Goal: Book appointment/travel/reservation

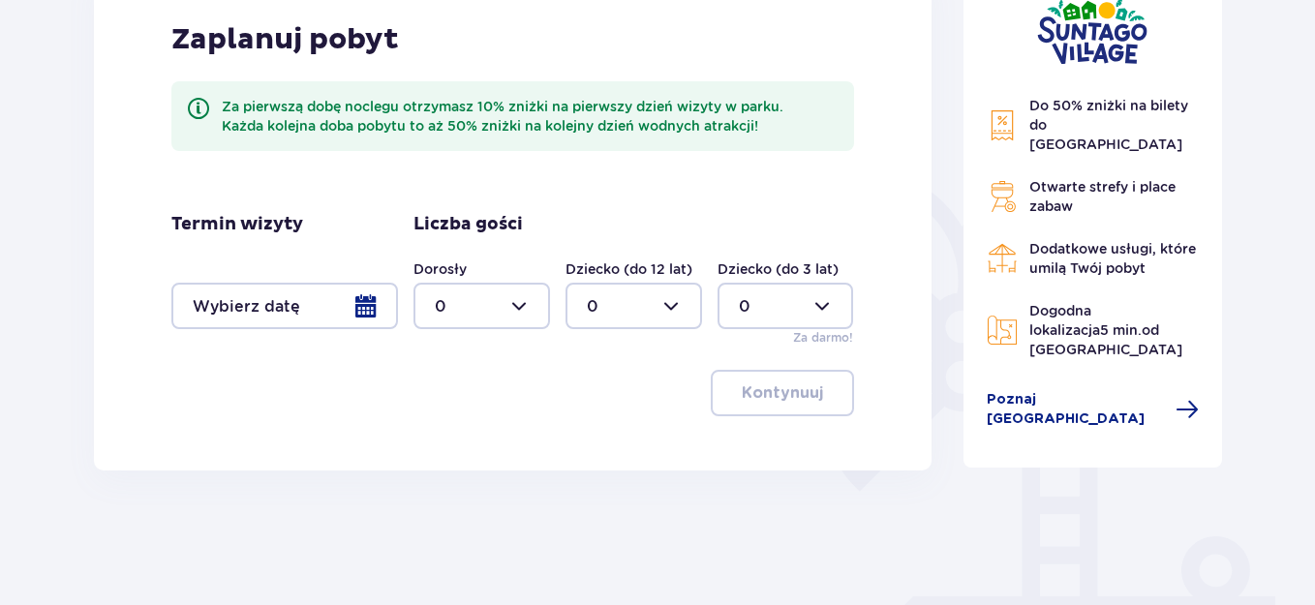
scroll to position [318, 0]
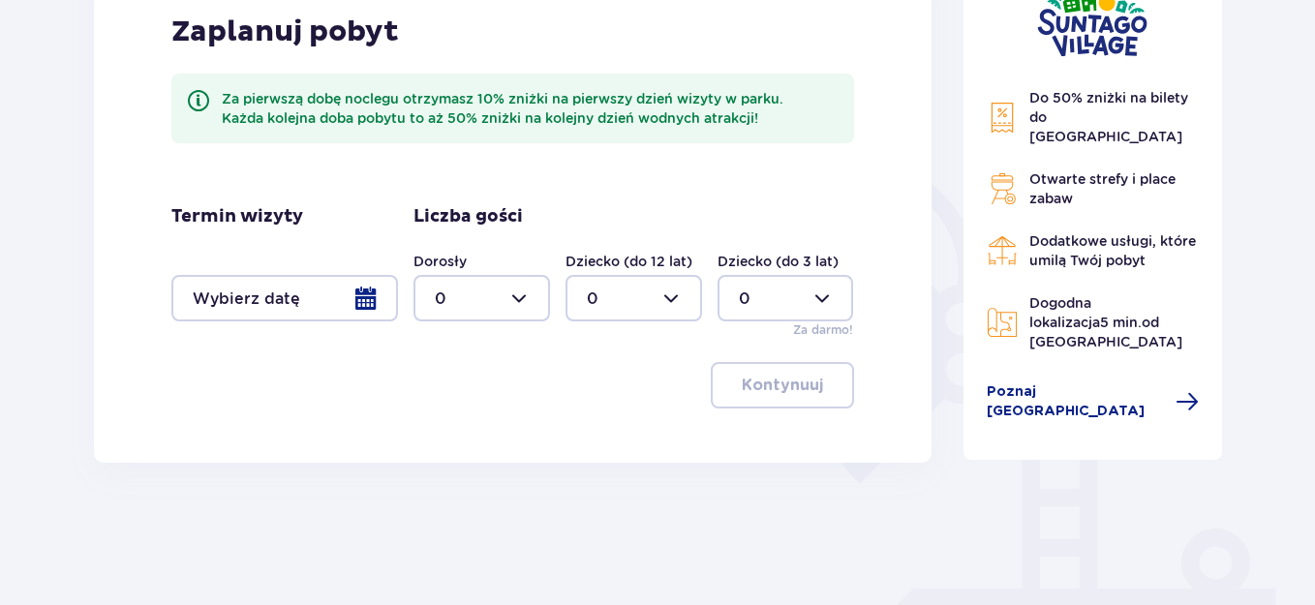
click at [367, 314] on div at bounding box center [284, 298] width 227 height 46
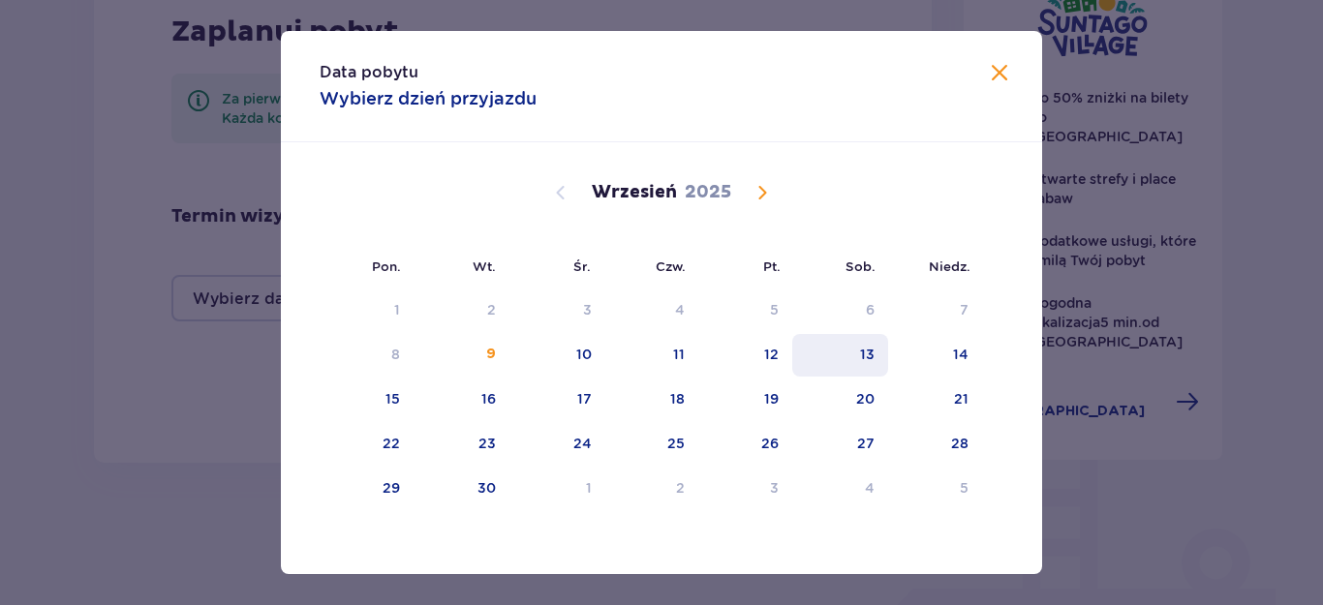
click at [854, 344] on div "13" at bounding box center [840, 355] width 96 height 43
click at [934, 358] on div "14" at bounding box center [935, 355] width 94 height 43
type input "13.09.25 - 14.09.25"
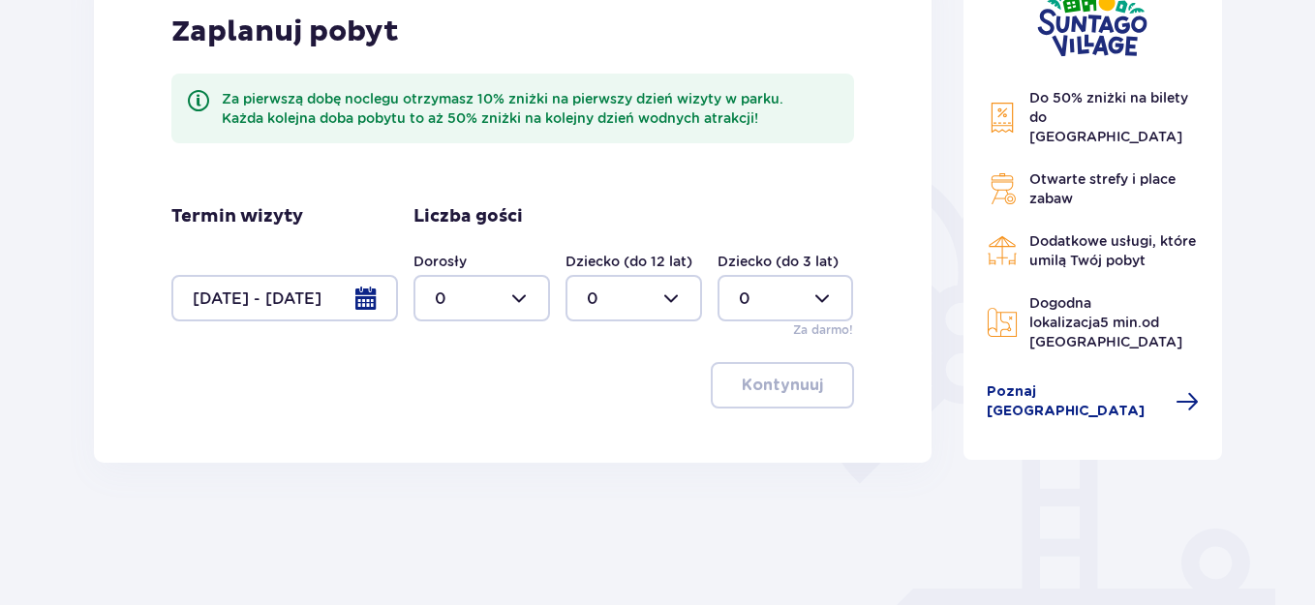
click at [524, 308] on div at bounding box center [482, 298] width 137 height 46
click at [487, 439] on div "2" at bounding box center [482, 438] width 94 height 21
type input "2"
click at [805, 391] on p "Kontynuuj" at bounding box center [782, 385] width 81 height 21
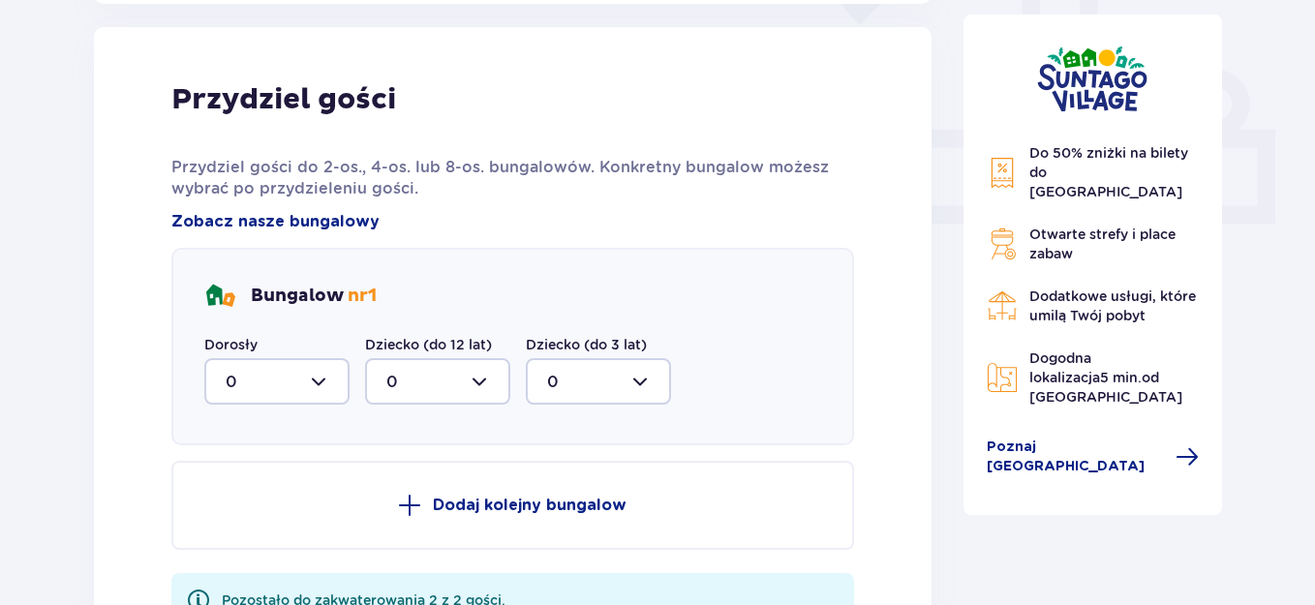
scroll to position [781, 0]
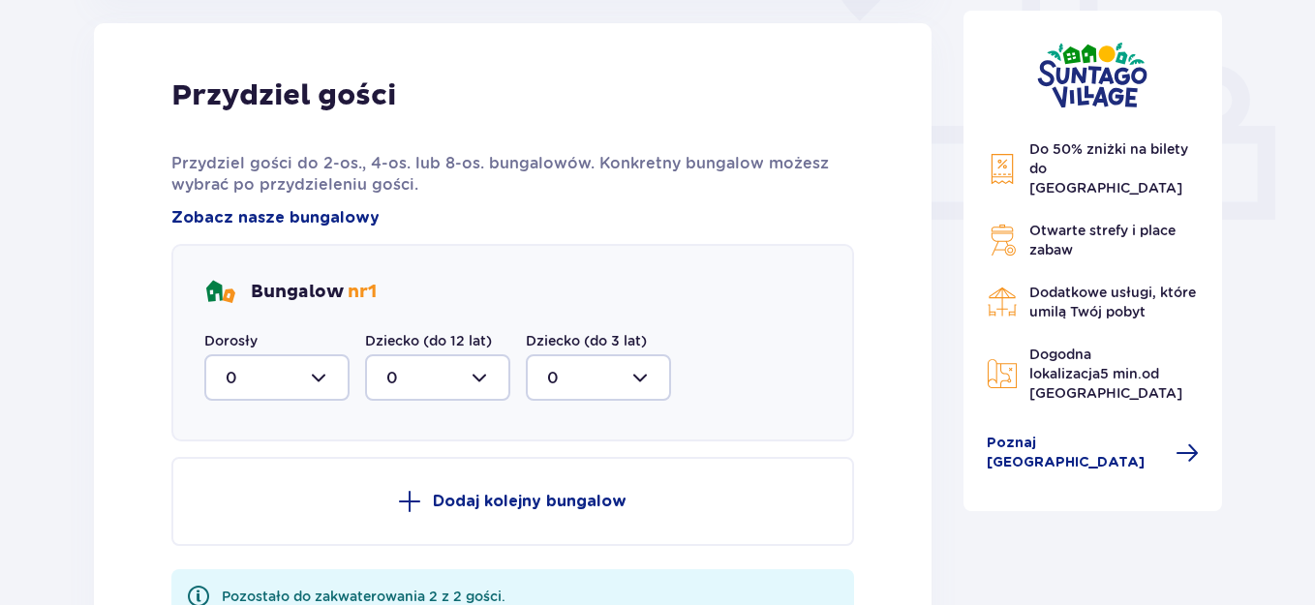
click at [319, 369] on div at bounding box center [276, 377] width 145 height 46
click at [276, 524] on div "2" at bounding box center [277, 517] width 103 height 21
type input "2"
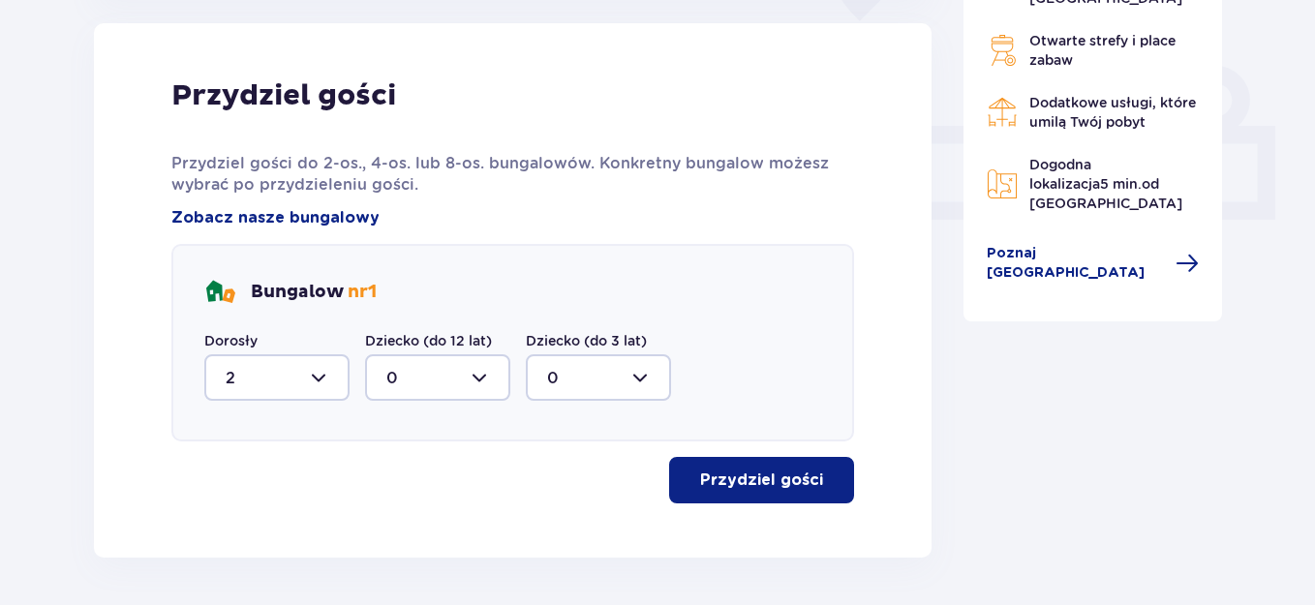
click at [794, 479] on p "Przydziel gości" at bounding box center [761, 480] width 123 height 21
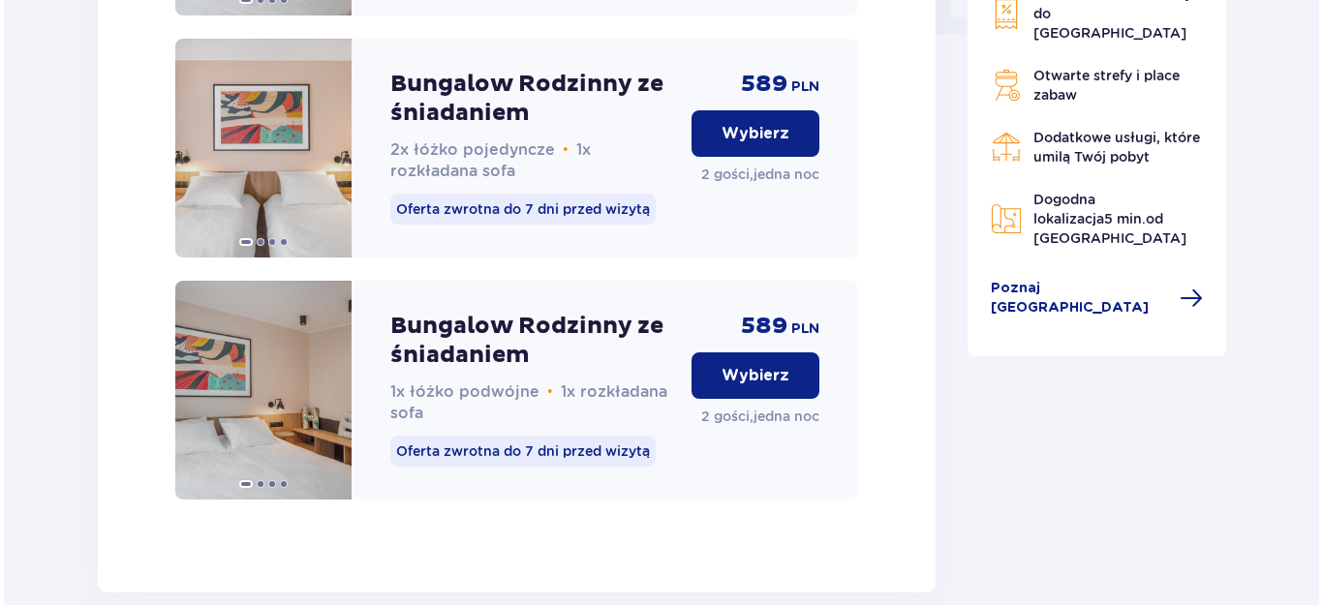
scroll to position [2021, 0]
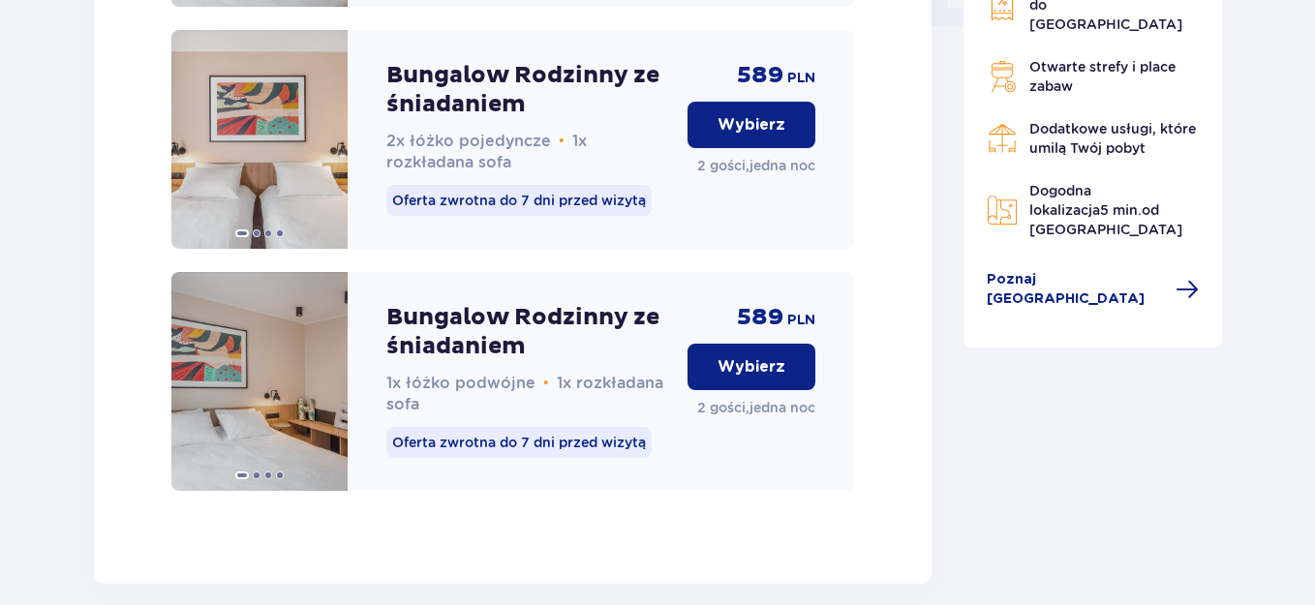
click at [1116, 156] on span "Dodatkowe usługi, które umilą Twój pobyt" at bounding box center [1112, 138] width 167 height 35
click at [1110, 309] on span "Poznaj Suntago Village" at bounding box center [1076, 289] width 178 height 39
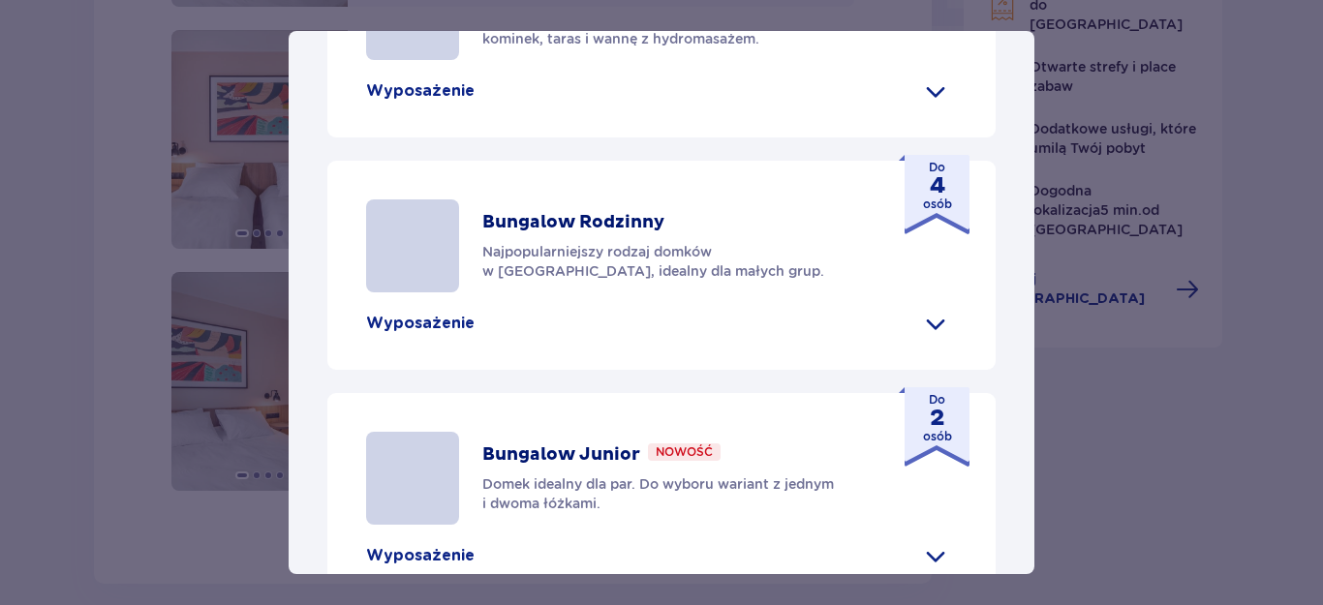
scroll to position [1083, 0]
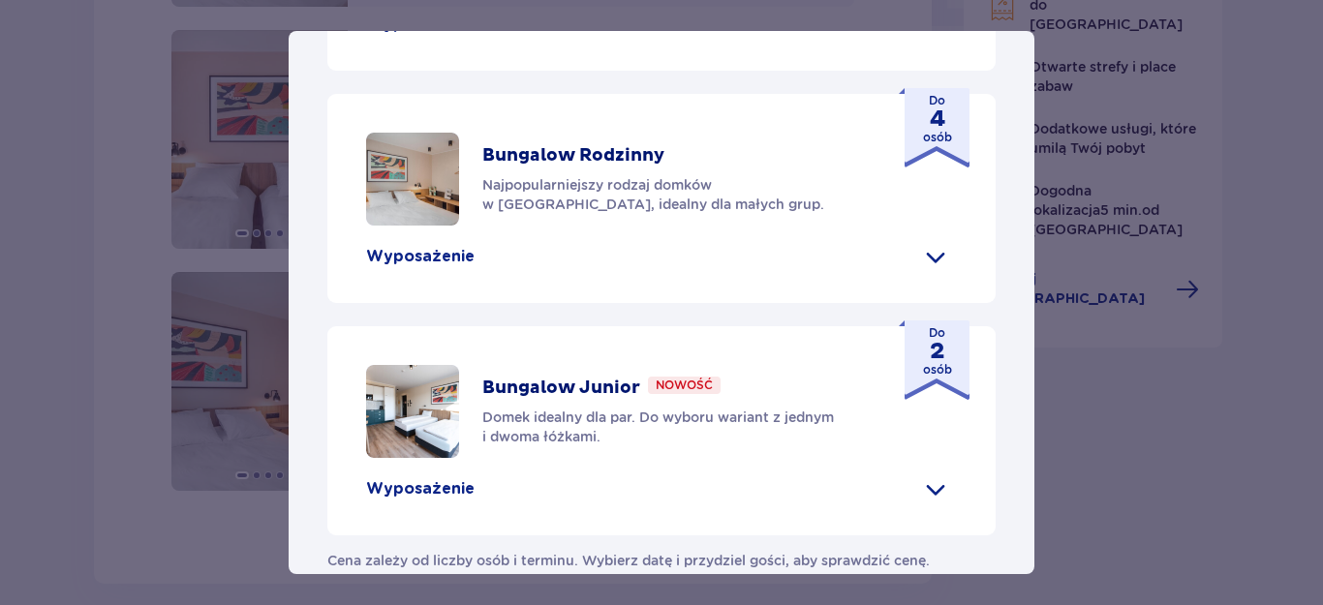
click at [452, 478] on p "Wyposażenie" at bounding box center [420, 488] width 108 height 21
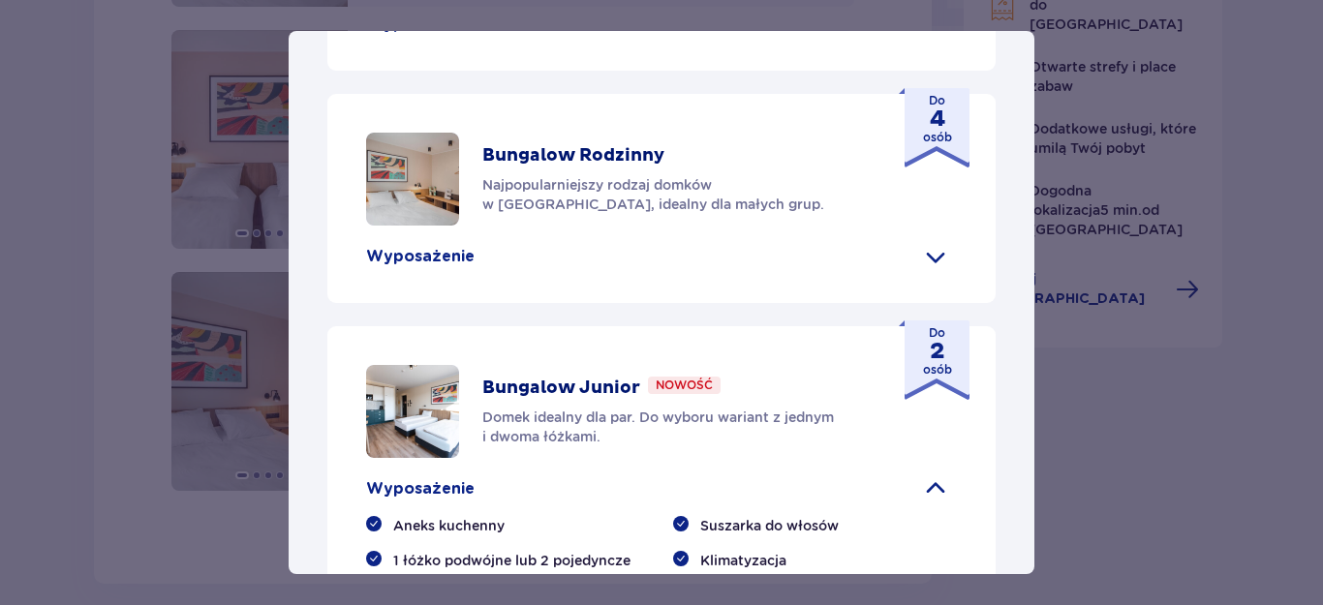
click at [635, 377] on p "Bungalow Junior" at bounding box center [561, 388] width 158 height 23
click at [605, 377] on p "Bungalow Junior" at bounding box center [561, 388] width 158 height 23
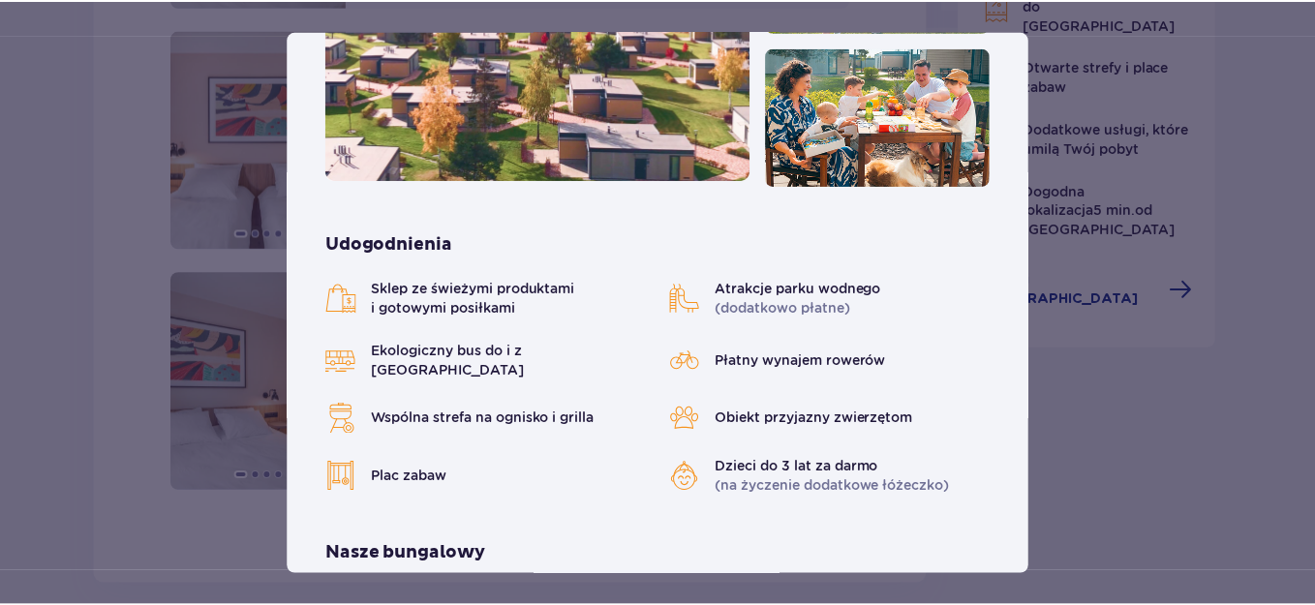
scroll to position [0, 0]
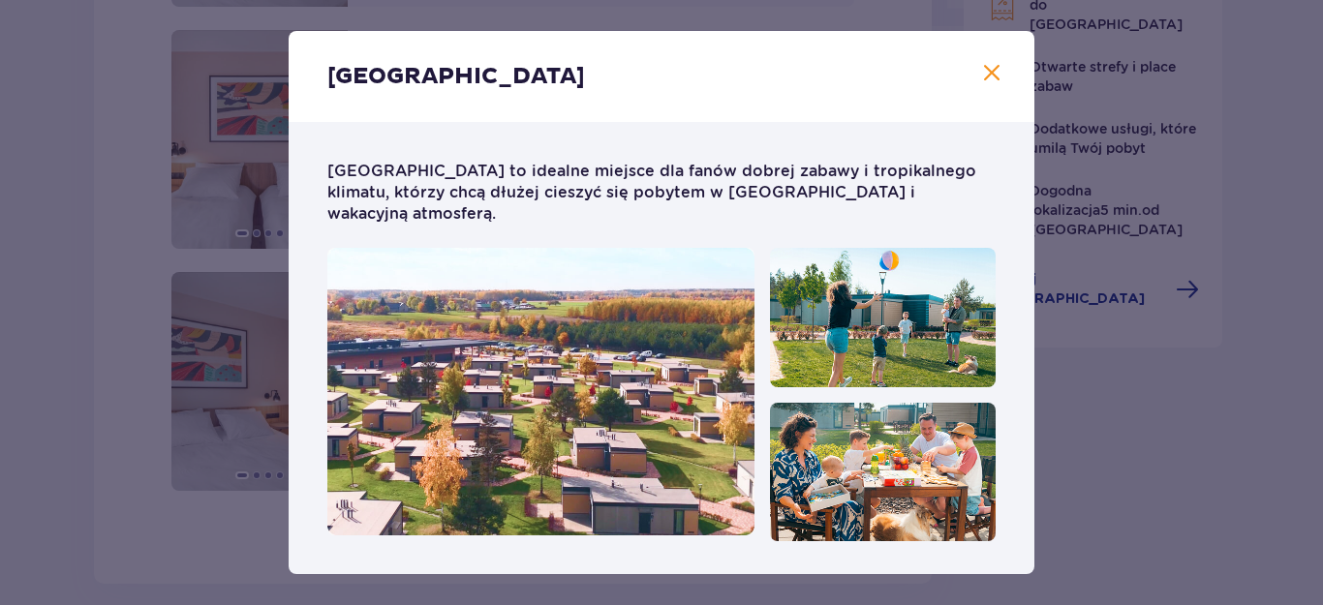
click at [983, 73] on span at bounding box center [991, 73] width 23 height 23
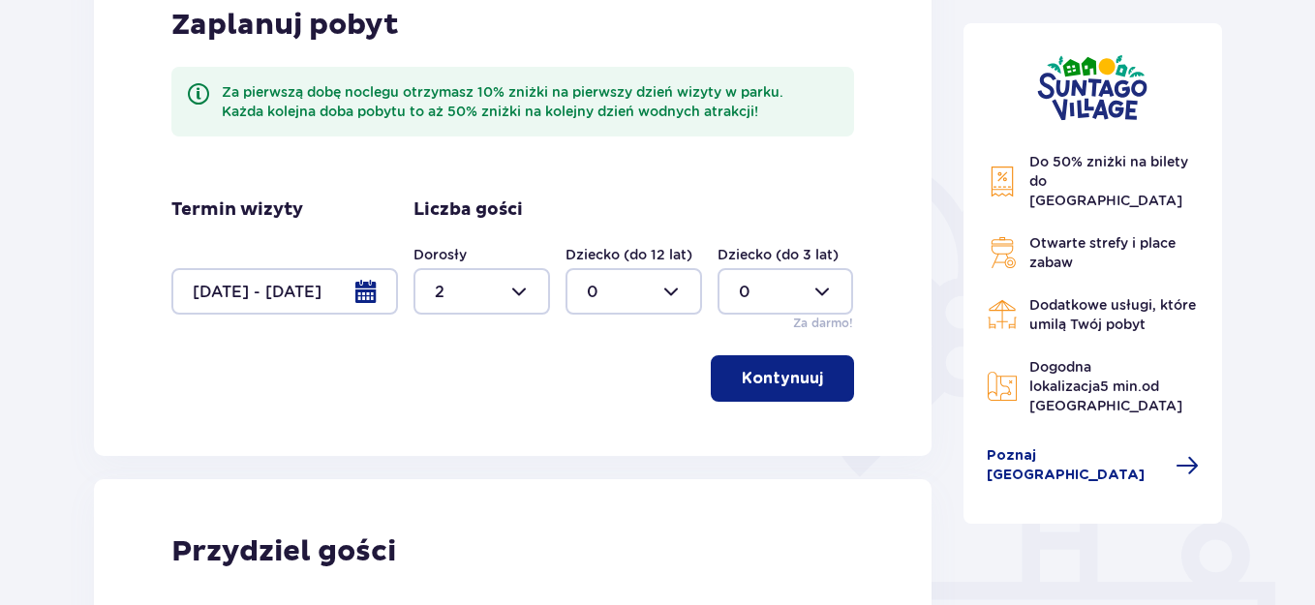
scroll to position [316, 0]
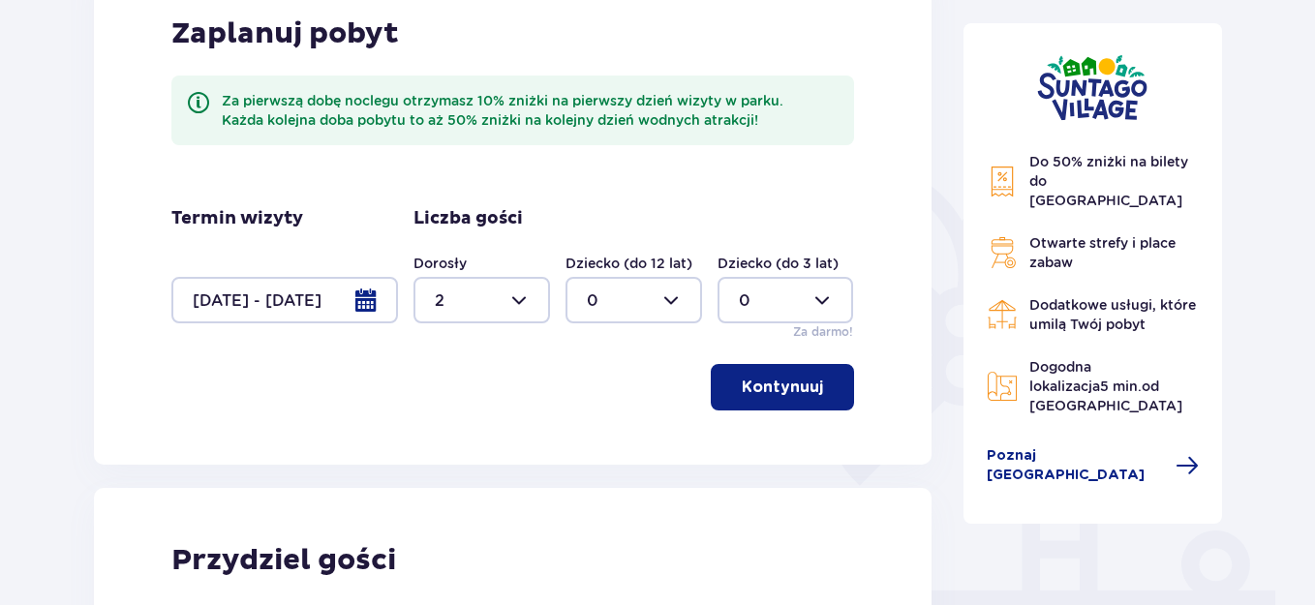
click at [371, 294] on div at bounding box center [284, 300] width 227 height 46
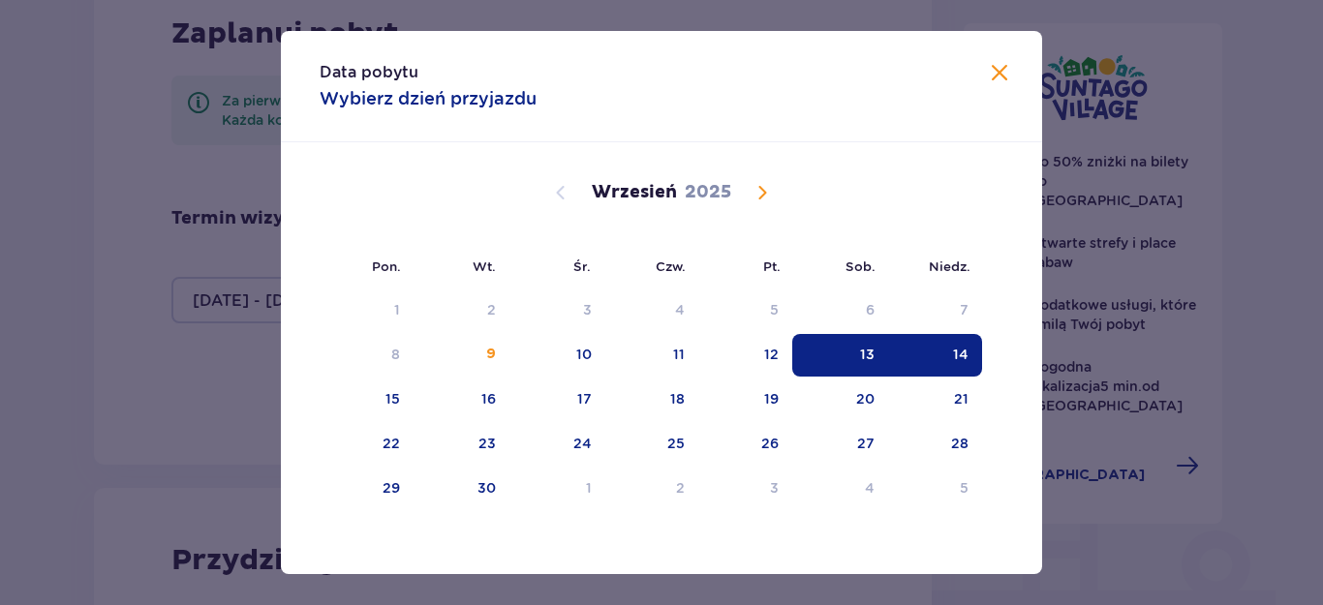
click at [948, 356] on div "14" at bounding box center [935, 355] width 94 height 43
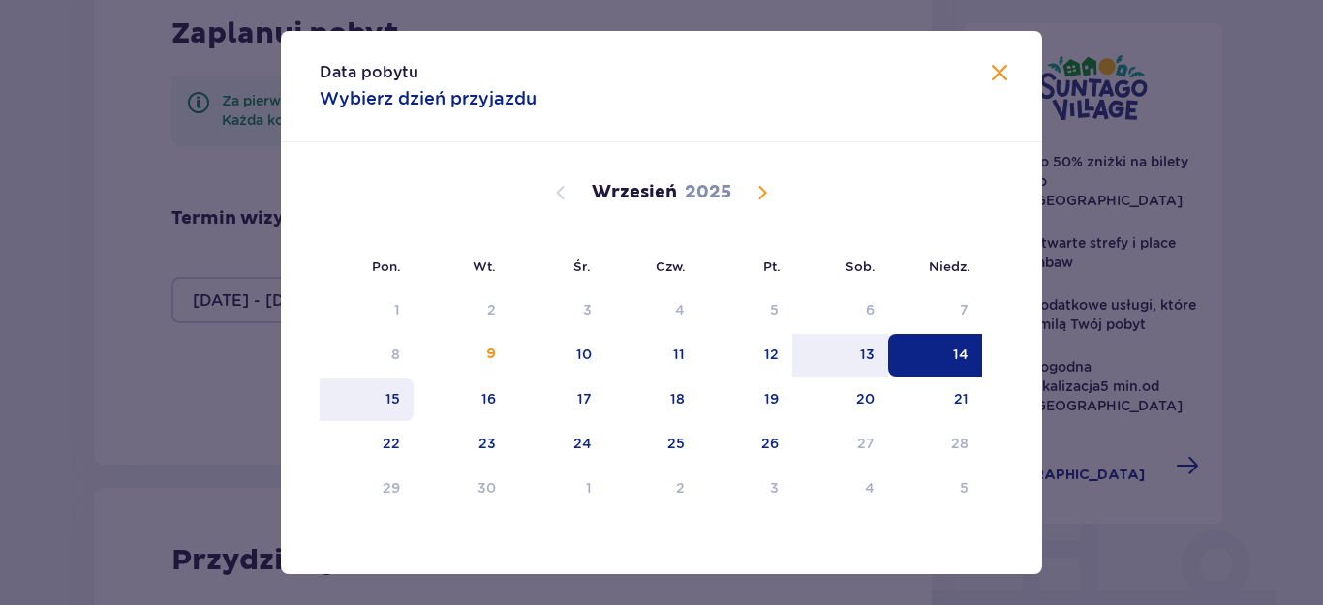
click at [380, 398] on div "15" at bounding box center [367, 400] width 94 height 43
type input "14.09.25 - 15.09.25"
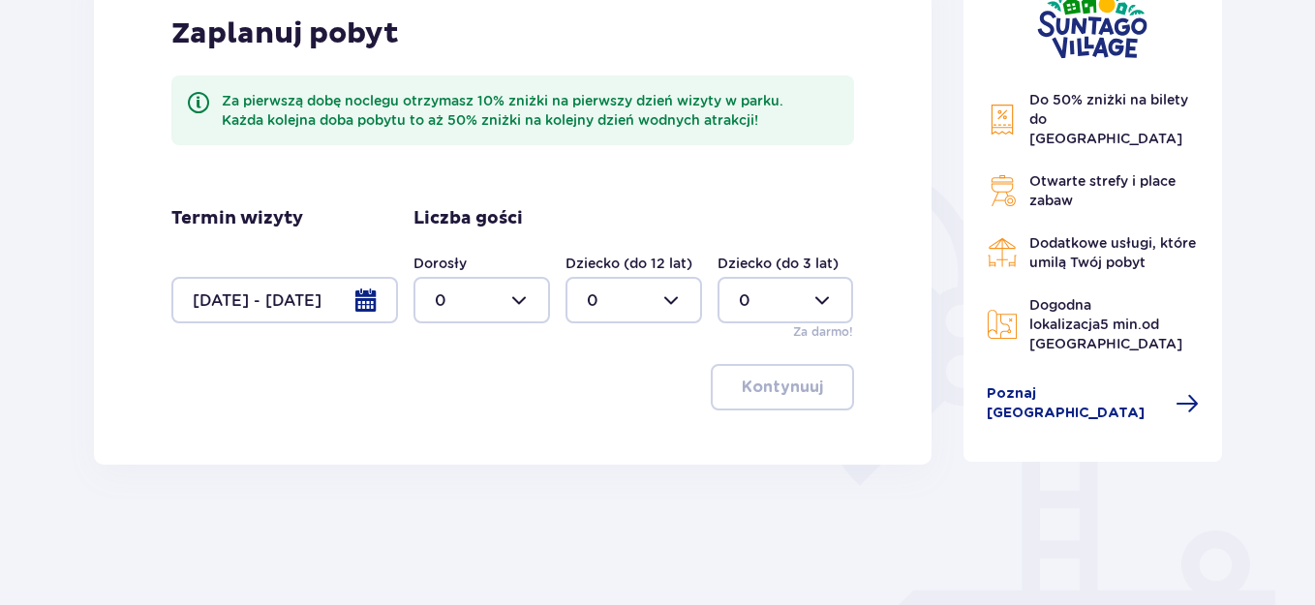
click at [500, 307] on div at bounding box center [482, 300] width 137 height 46
click at [458, 431] on div "2" at bounding box center [482, 440] width 94 height 21
type input "2"
click at [816, 389] on span "button" at bounding box center [826, 387] width 23 height 23
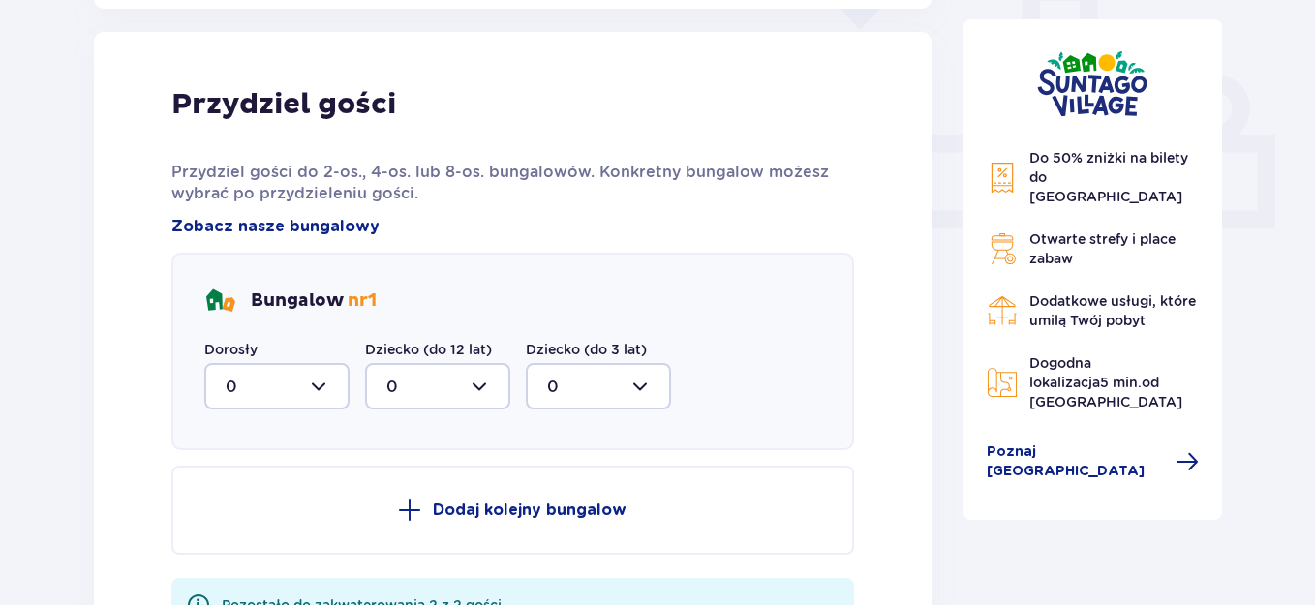
scroll to position [781, 0]
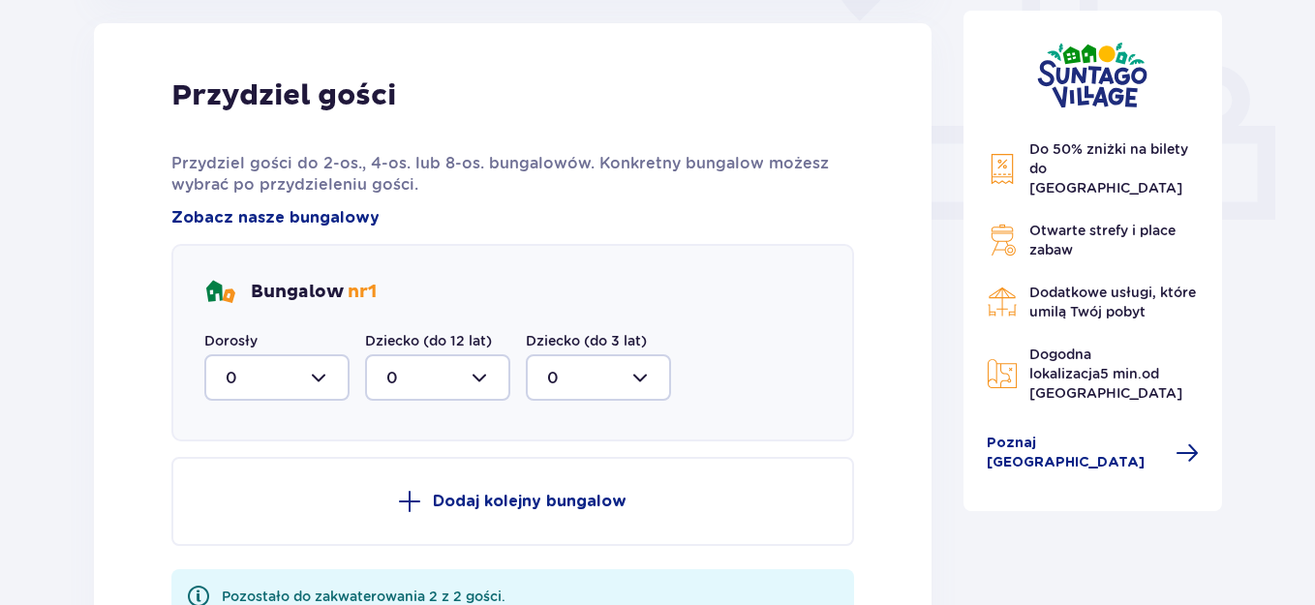
click at [305, 374] on div at bounding box center [276, 377] width 145 height 46
click at [283, 522] on div "2" at bounding box center [277, 517] width 103 height 21
type input "2"
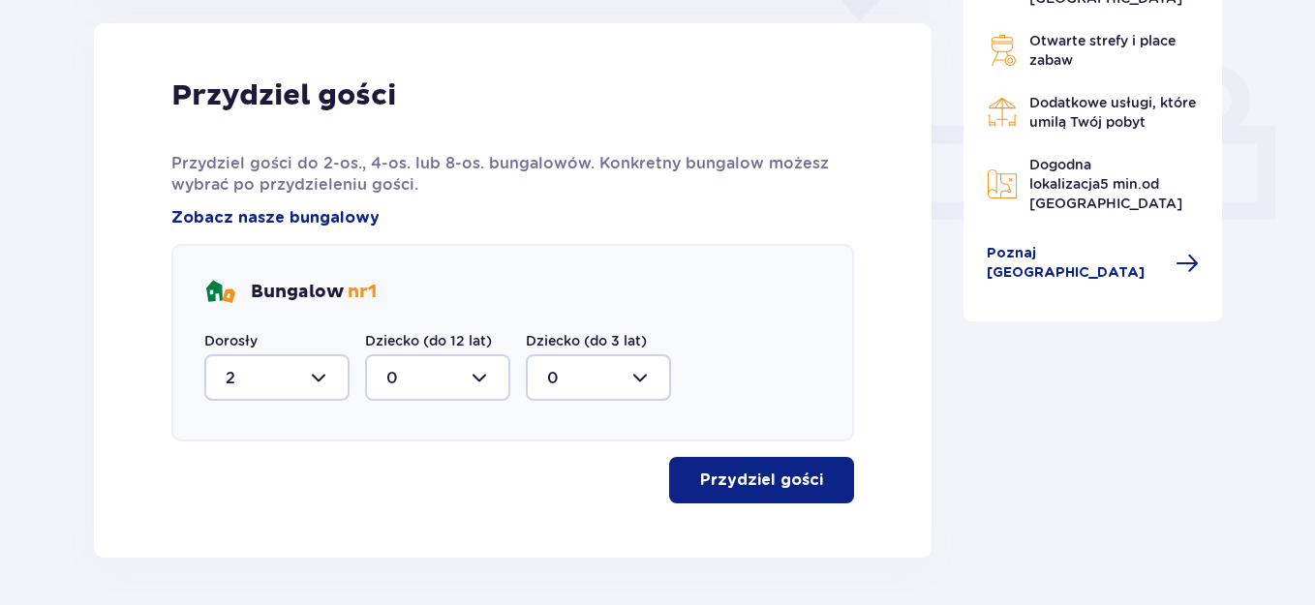
click at [792, 487] on p "Przydziel gości" at bounding box center [761, 480] width 123 height 21
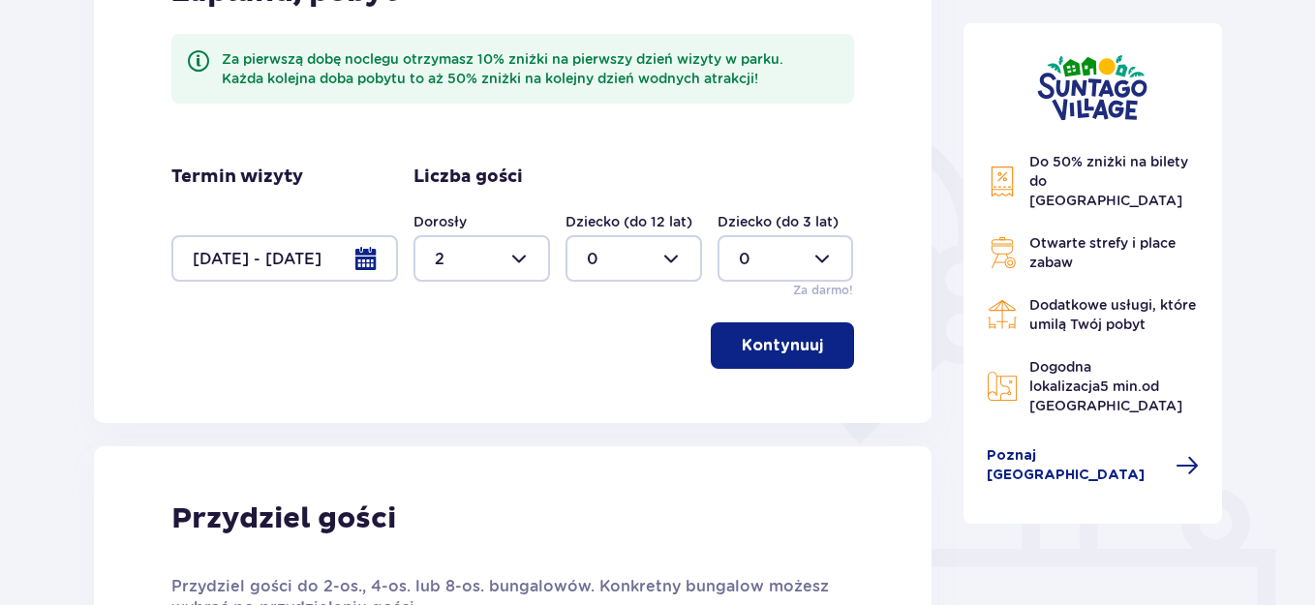
scroll to position [302, 0]
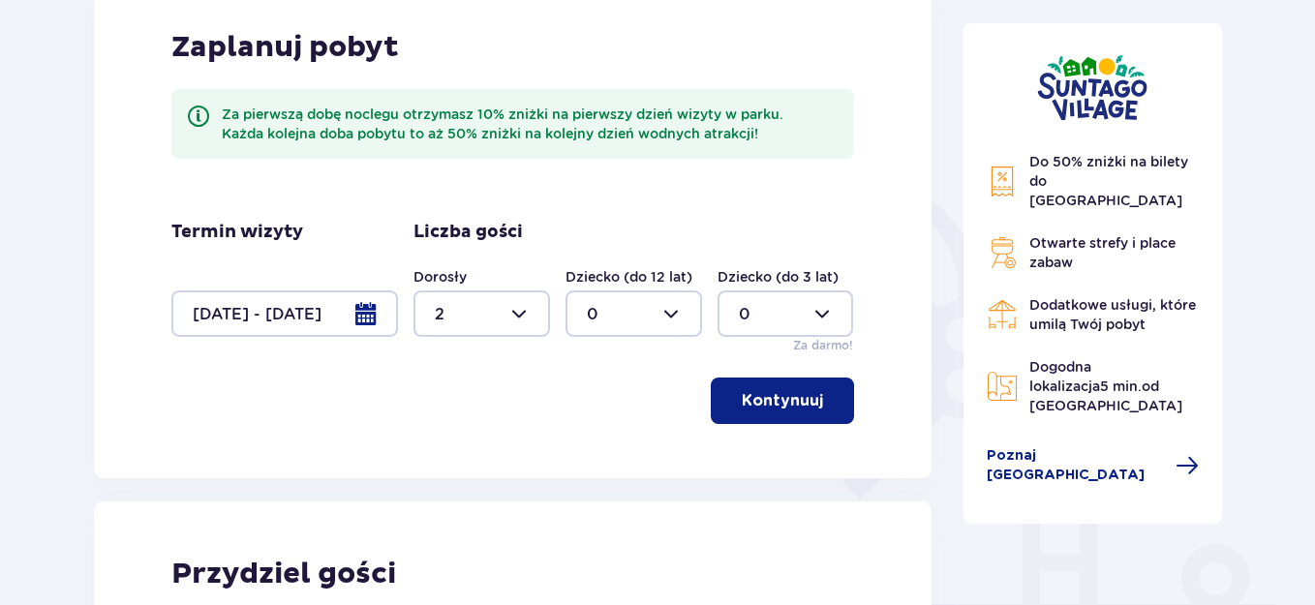
click at [364, 309] on div at bounding box center [284, 314] width 227 height 46
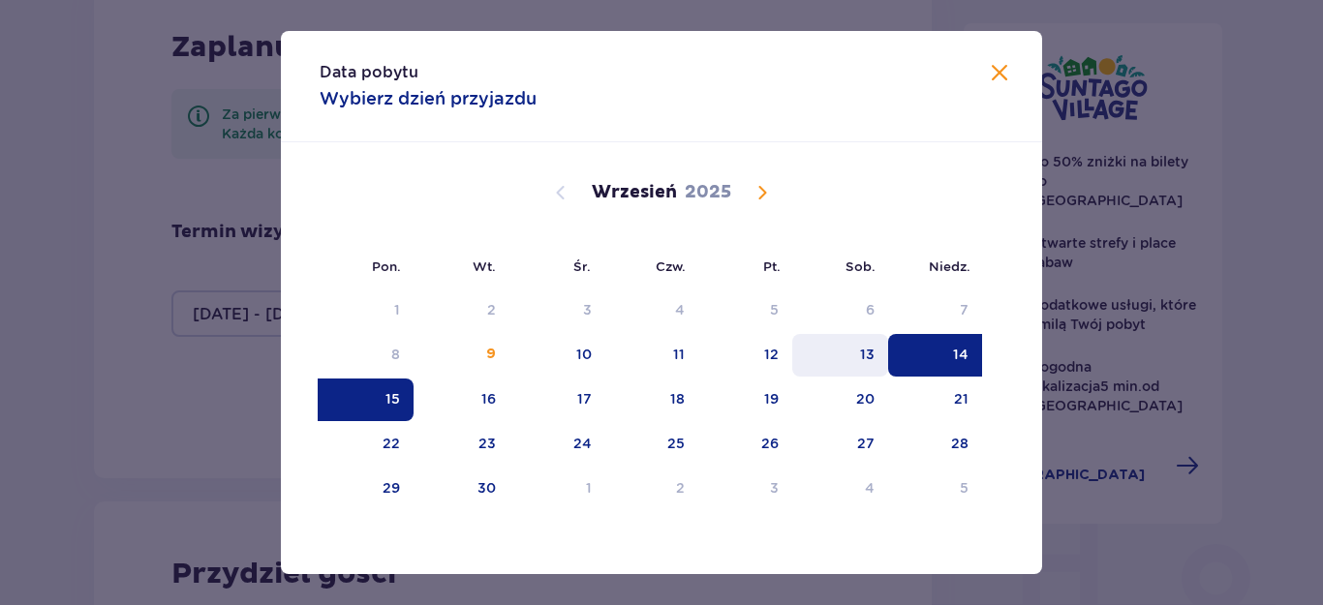
click at [864, 349] on div "13" at bounding box center [867, 354] width 15 height 19
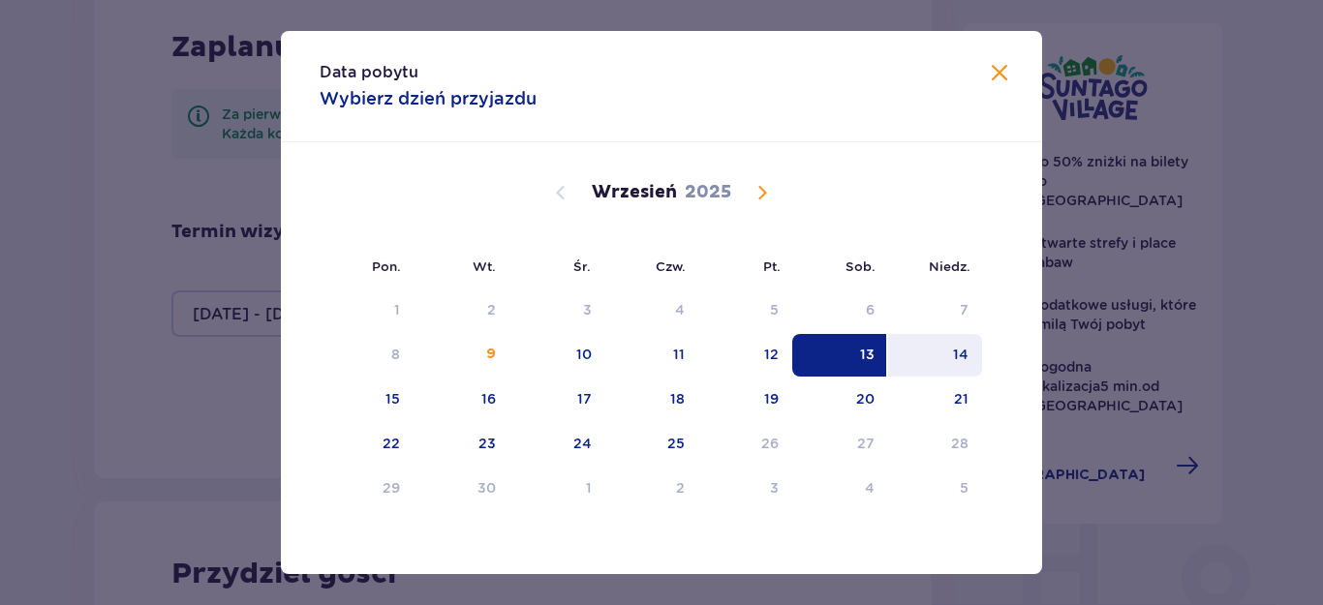
click at [927, 353] on div "14" at bounding box center [935, 355] width 94 height 43
type input "13.09.25 - 14.09.25"
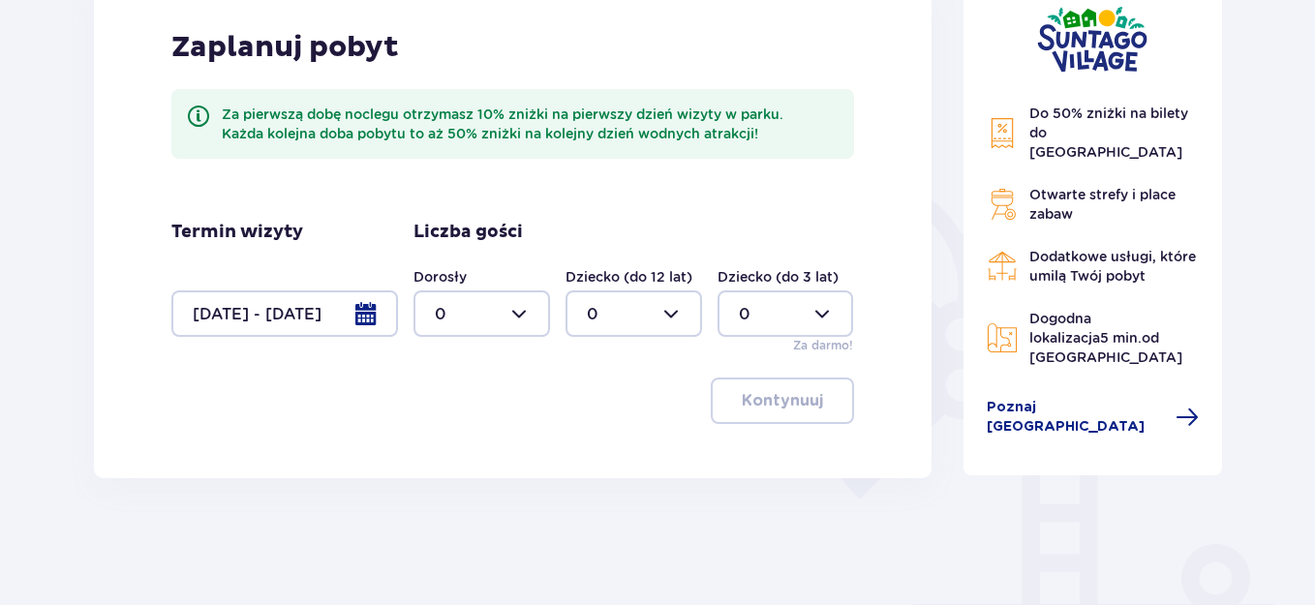
click at [492, 319] on div at bounding box center [482, 314] width 137 height 46
click at [471, 451] on div "2" at bounding box center [482, 454] width 94 height 21
type input "2"
click at [756, 411] on p "Kontynuuj" at bounding box center [782, 400] width 81 height 21
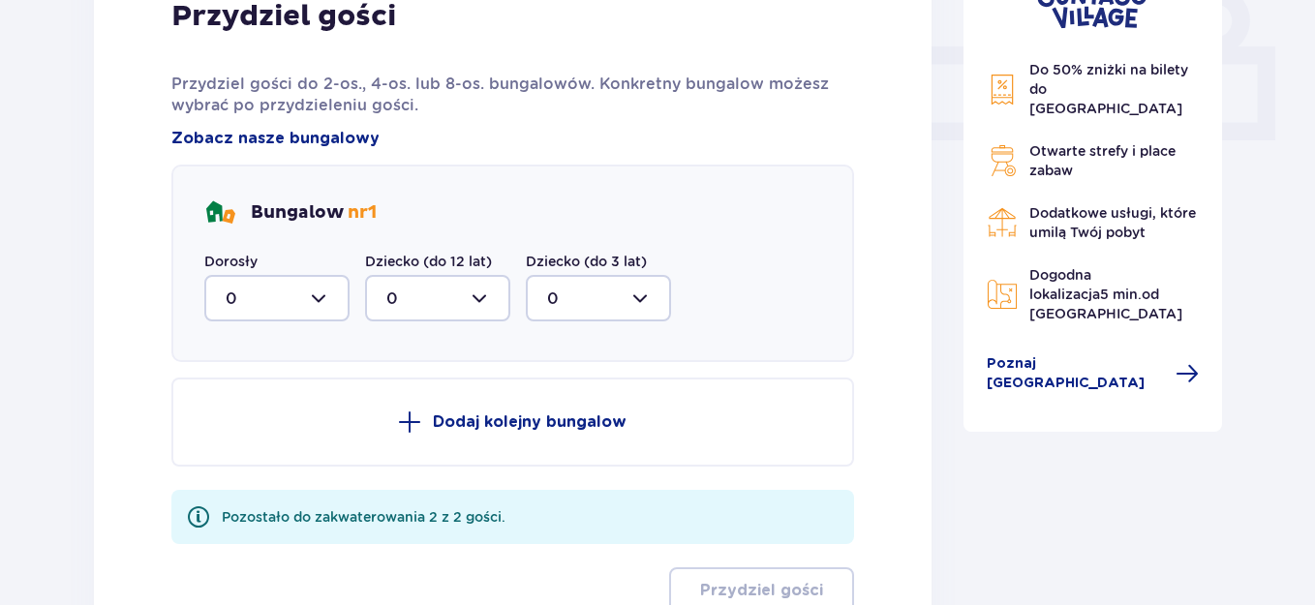
scroll to position [1039, 0]
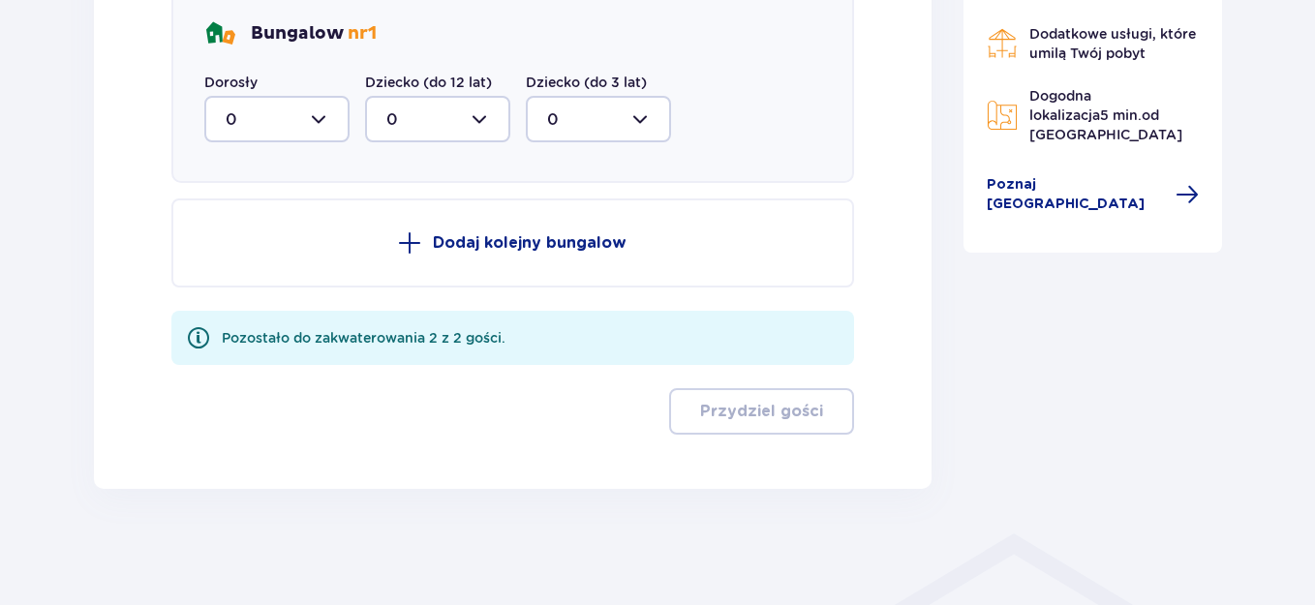
click at [303, 115] on div at bounding box center [276, 119] width 145 height 46
click at [278, 264] on div "2" at bounding box center [277, 259] width 103 height 21
type input "2"
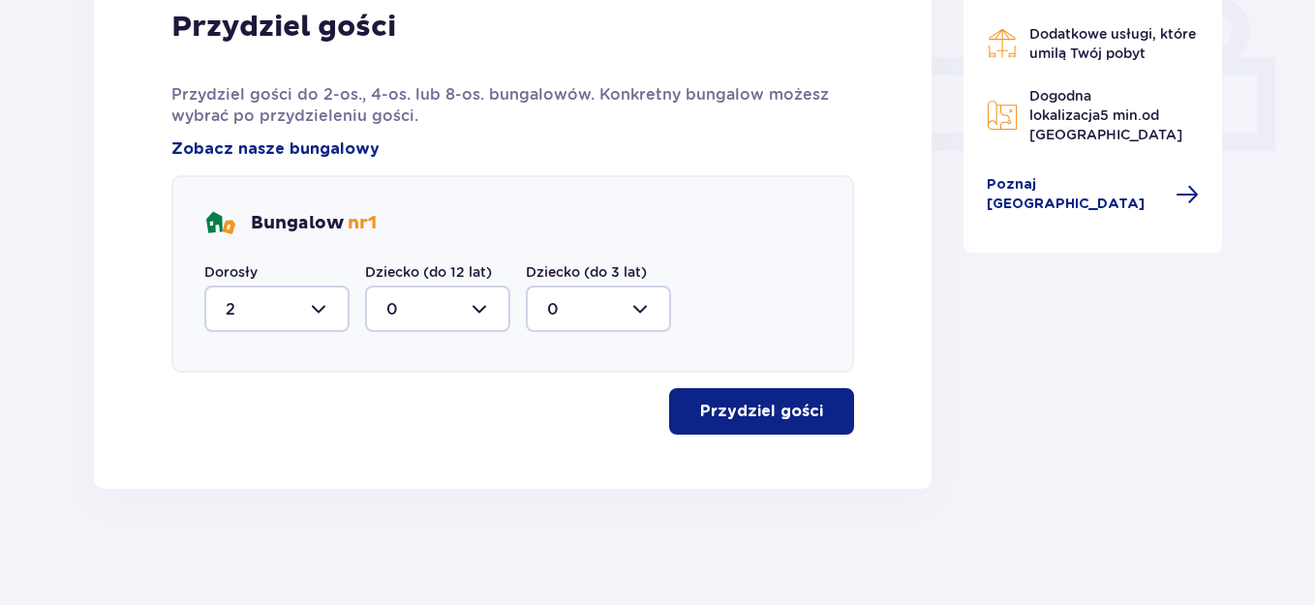
scroll to position [849, 0]
click at [769, 414] on p "Przydziel gości" at bounding box center [761, 411] width 123 height 21
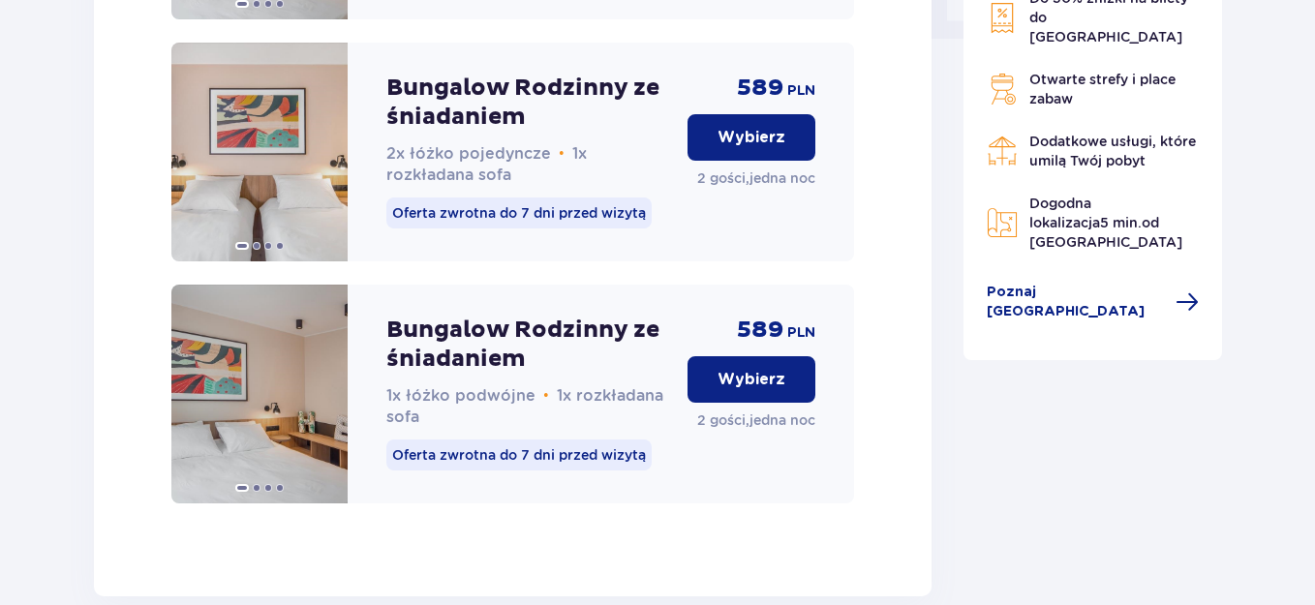
scroll to position [2004, 0]
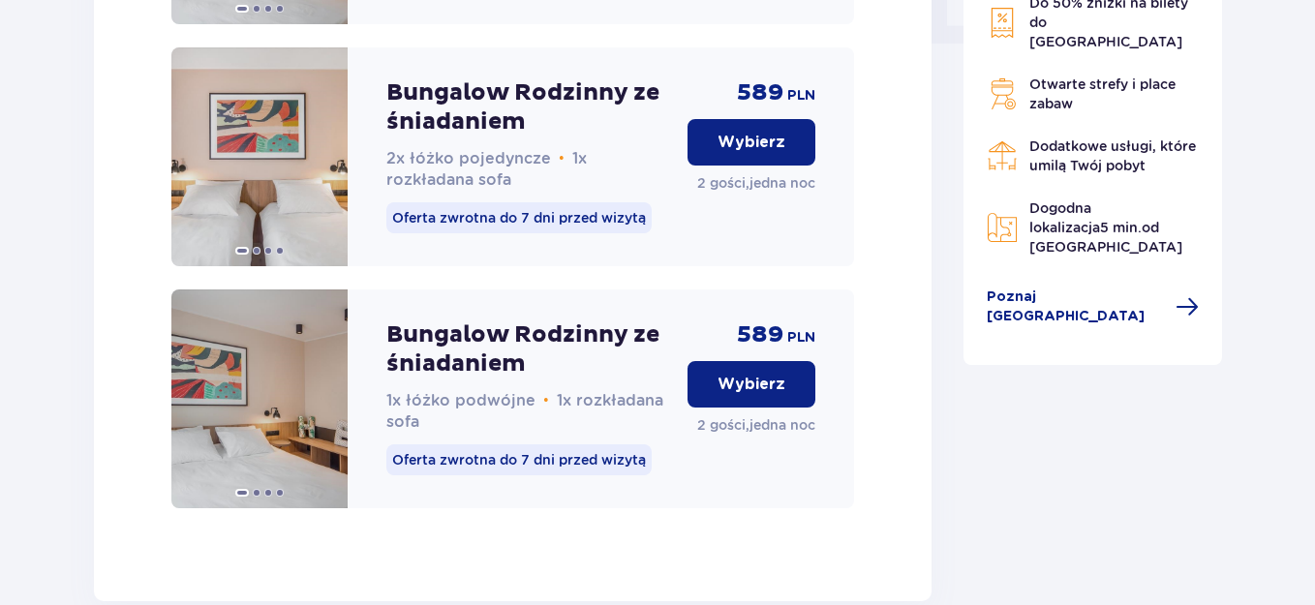
click at [781, 395] on p "Wybierz" at bounding box center [752, 384] width 68 height 21
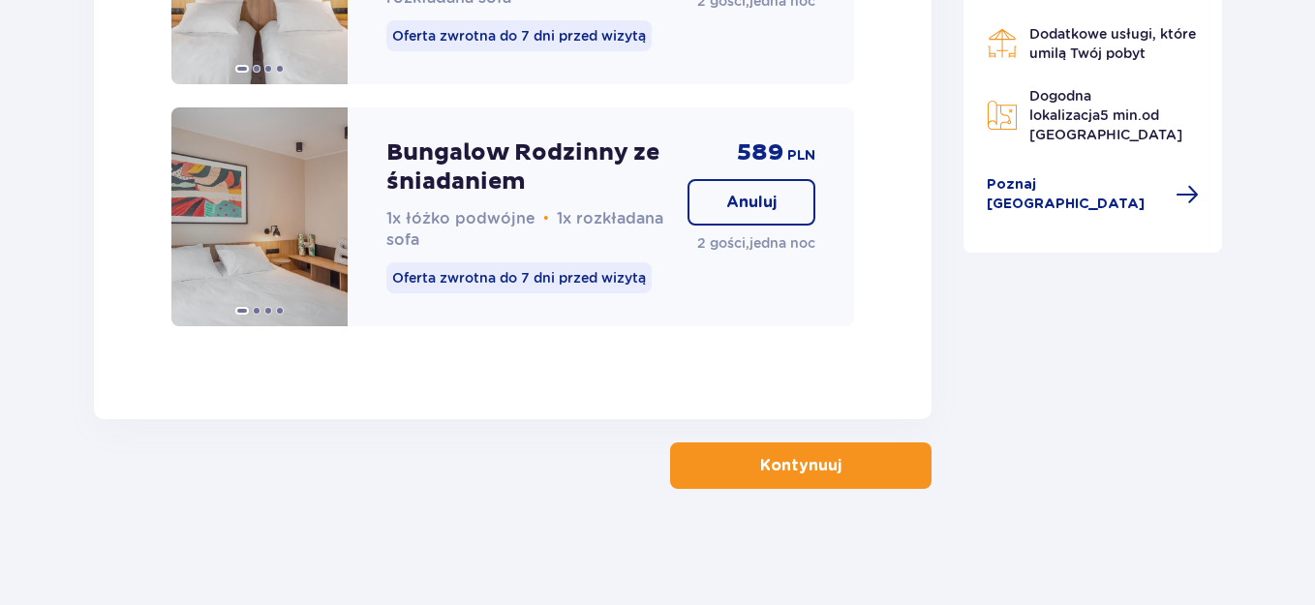
scroll to position [2205, 0]
click at [812, 484] on button "Kontynuuj" at bounding box center [800, 466] width 261 height 46
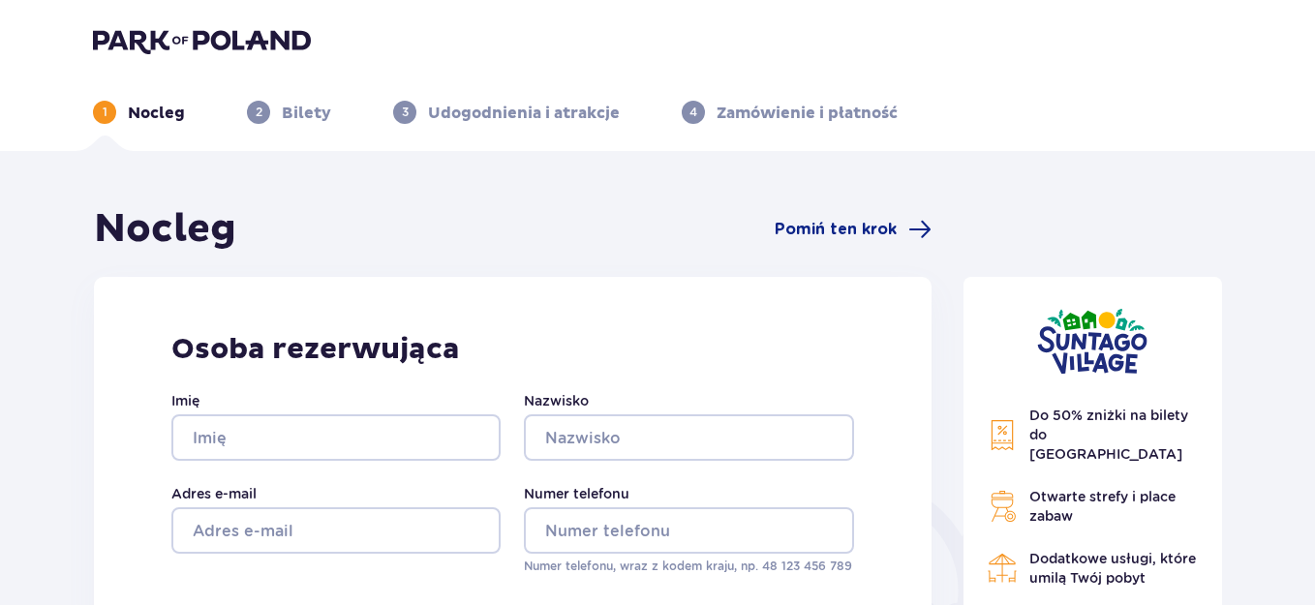
click at [1122, 437] on span "Do 50% zniżki na bilety do parku Suntago" at bounding box center [1108, 435] width 159 height 54
click at [303, 106] on p "Bilety" at bounding box center [306, 113] width 49 height 21
click at [296, 30] on img at bounding box center [202, 40] width 218 height 27
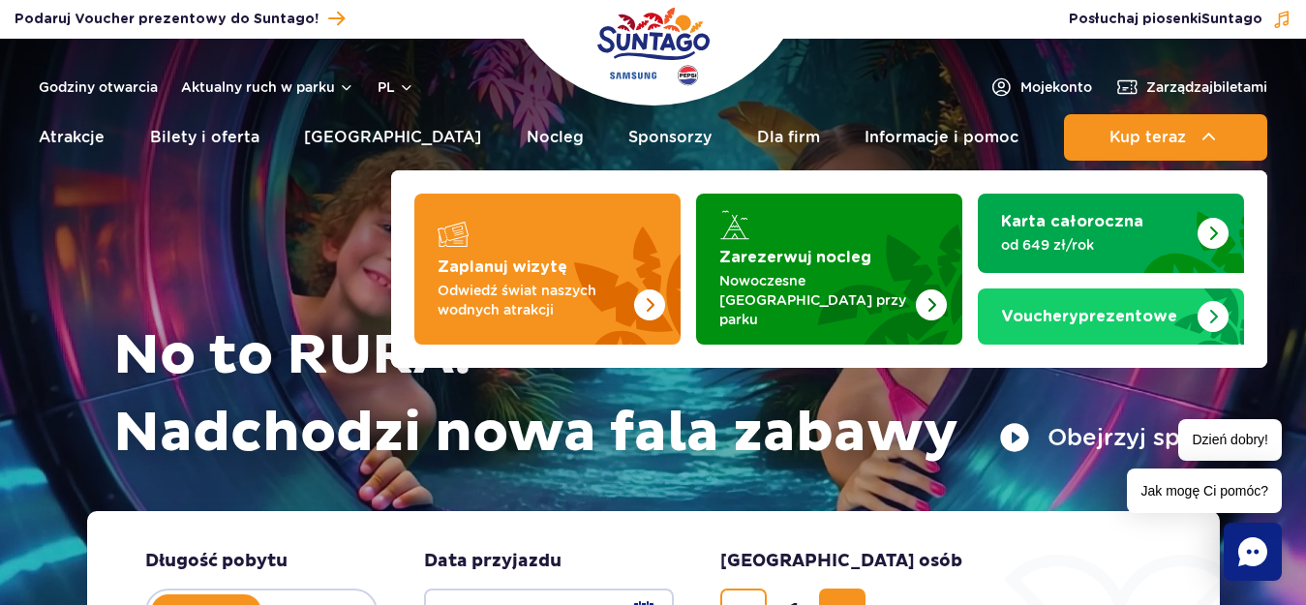
click at [1204, 140] on img at bounding box center [1209, 137] width 23 height 23
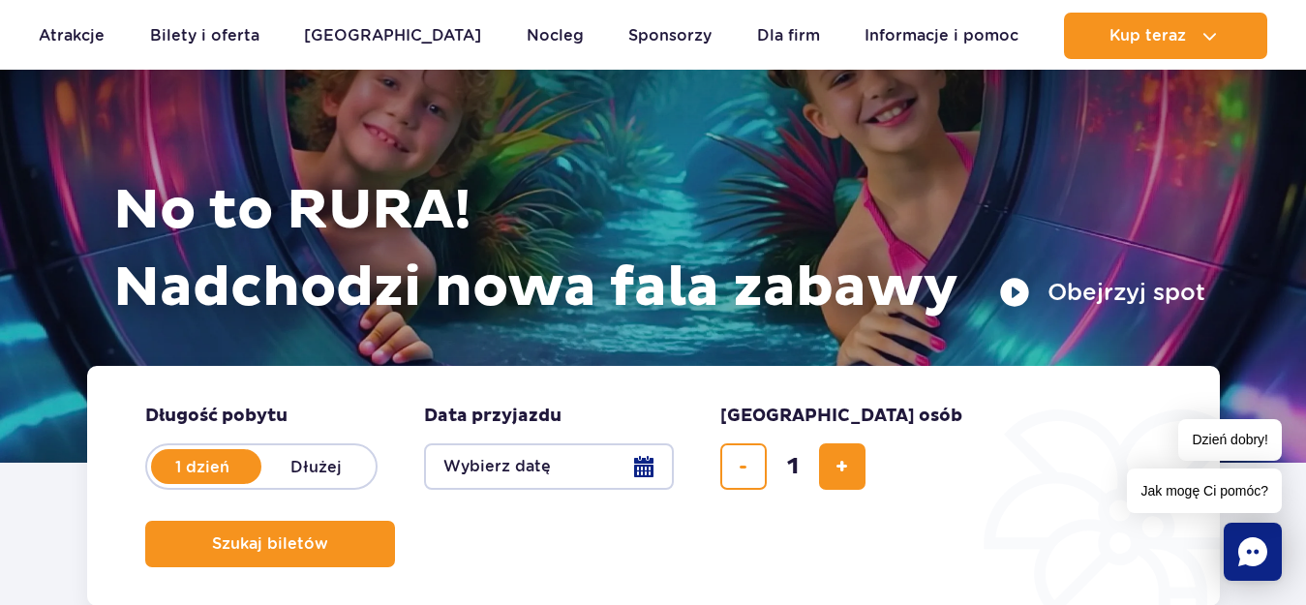
scroll to position [264, 0]
